Goal: Book appointment/travel/reservation

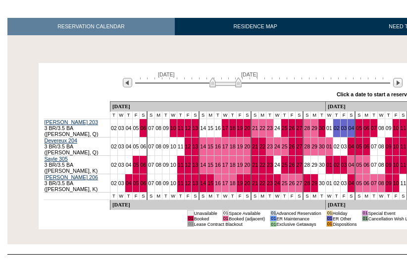
scroll to position [156, 0]
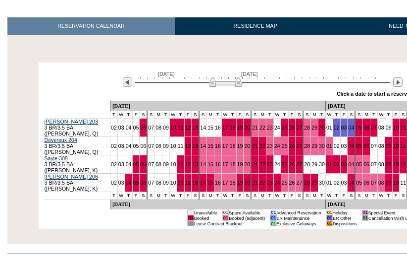
click at [202, 223] on div "RESERVATION CALENDAR RESIDENCE MAP NEED TO KNOW Processing [DATE] [DATE] » Appl…" at bounding box center [241, 130] width 483 height 236
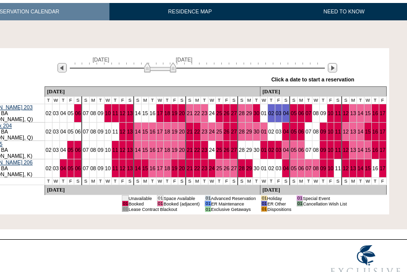
scroll to position [170, 65]
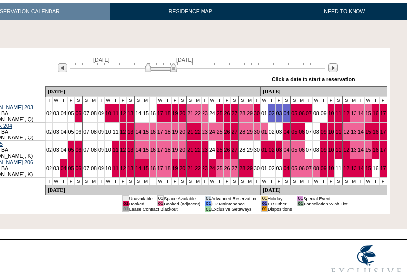
click at [264, 240] on td "© Copyright [DATE] - [DATE]. Exclusive Resorts, LLC. [GEOGRAPHIC_DATA], [US_STA…" at bounding box center [116, 264] width 347 height 49
click at [330, 63] on img at bounding box center [333, 67] width 9 height 9
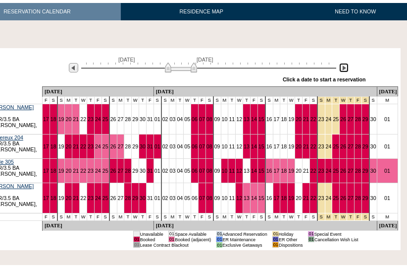
scroll to position [170, 49]
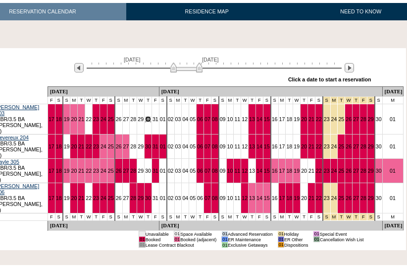
click at [151, 116] on link "30" at bounding box center [148, 119] width 6 height 6
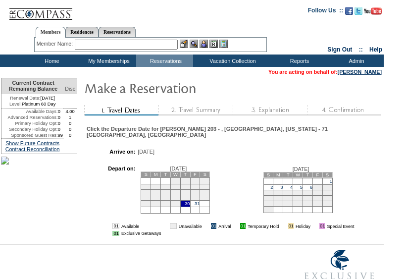
click at [283, 190] on td "3" at bounding box center [279, 186] width 10 height 5
